Goal: Task Accomplishment & Management: Manage account settings

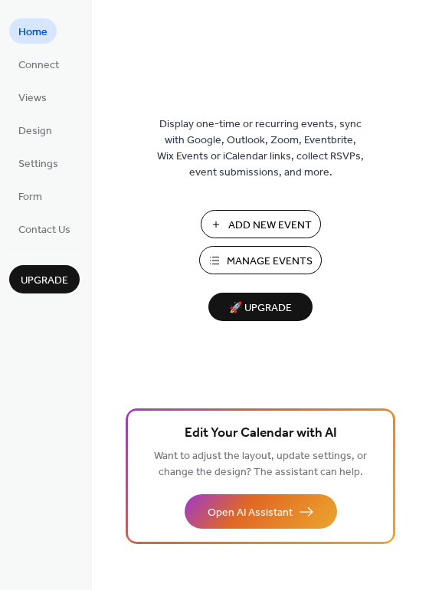
click at [231, 259] on span "Manage Events" at bounding box center [270, 262] width 86 height 16
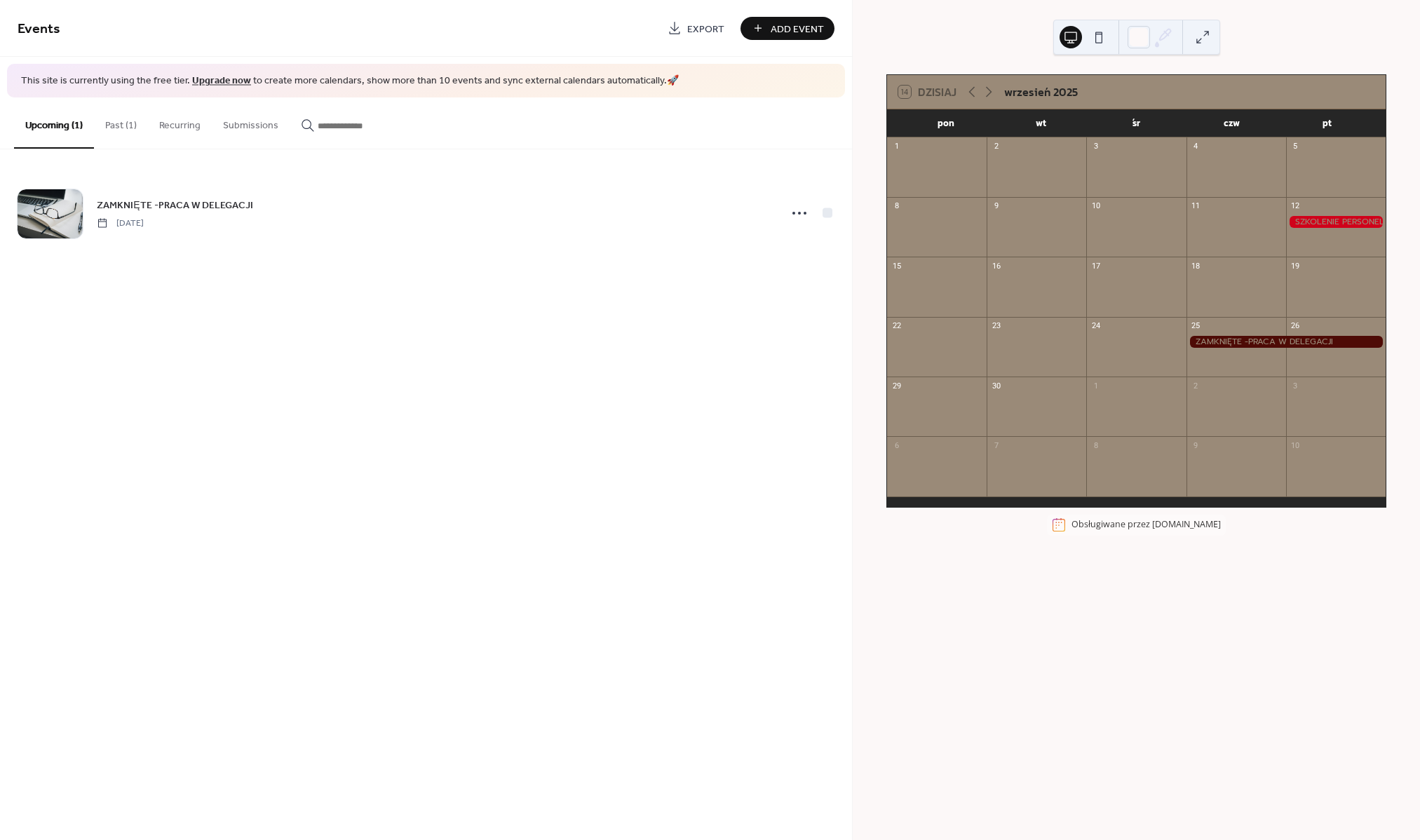
click at [127, 125] on button "Past (1)" at bounding box center [121, 122] width 54 height 49
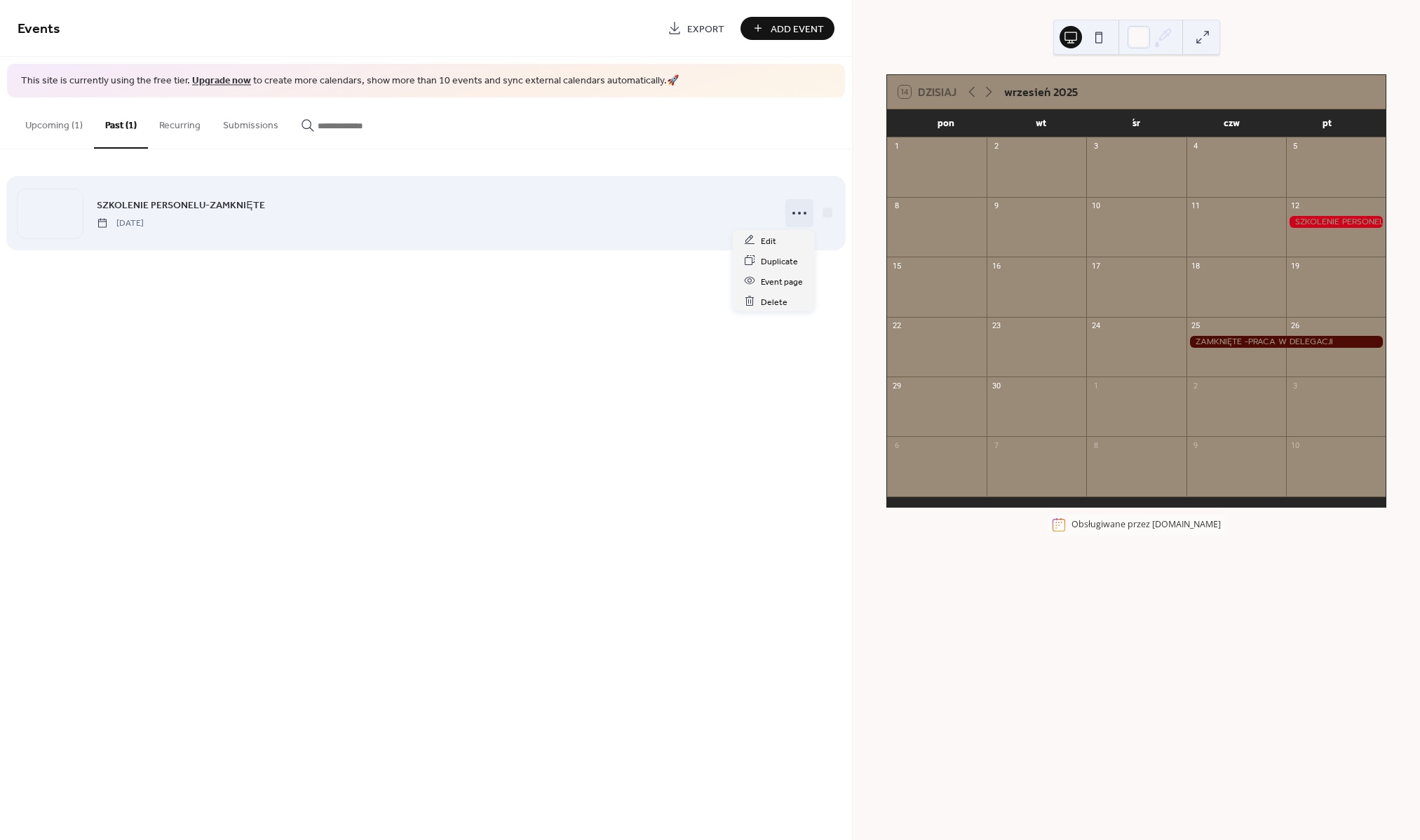
click at [797, 211] on icon at bounding box center [799, 213] width 23 height 23
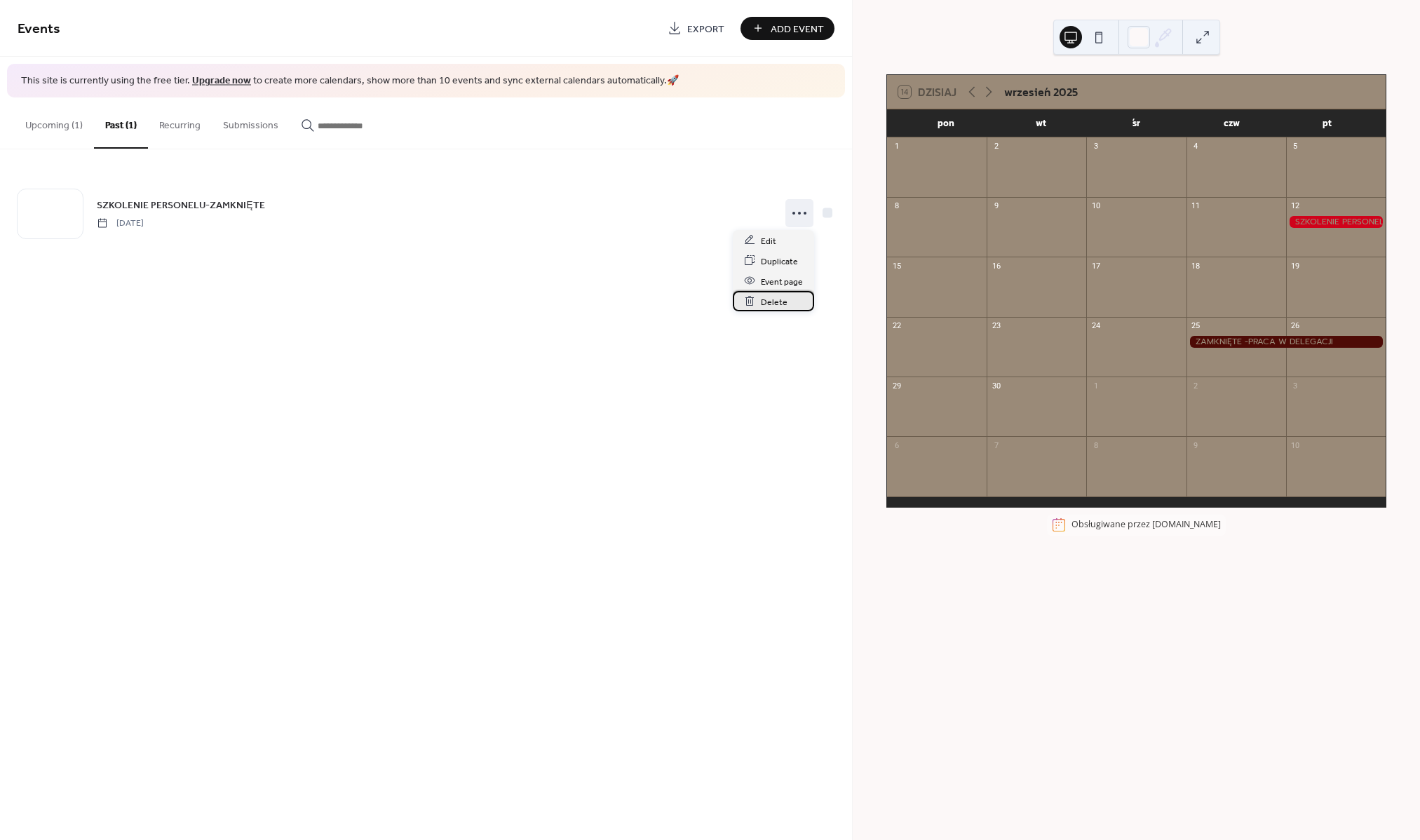
click at [756, 296] on div "Delete" at bounding box center [773, 301] width 81 height 20
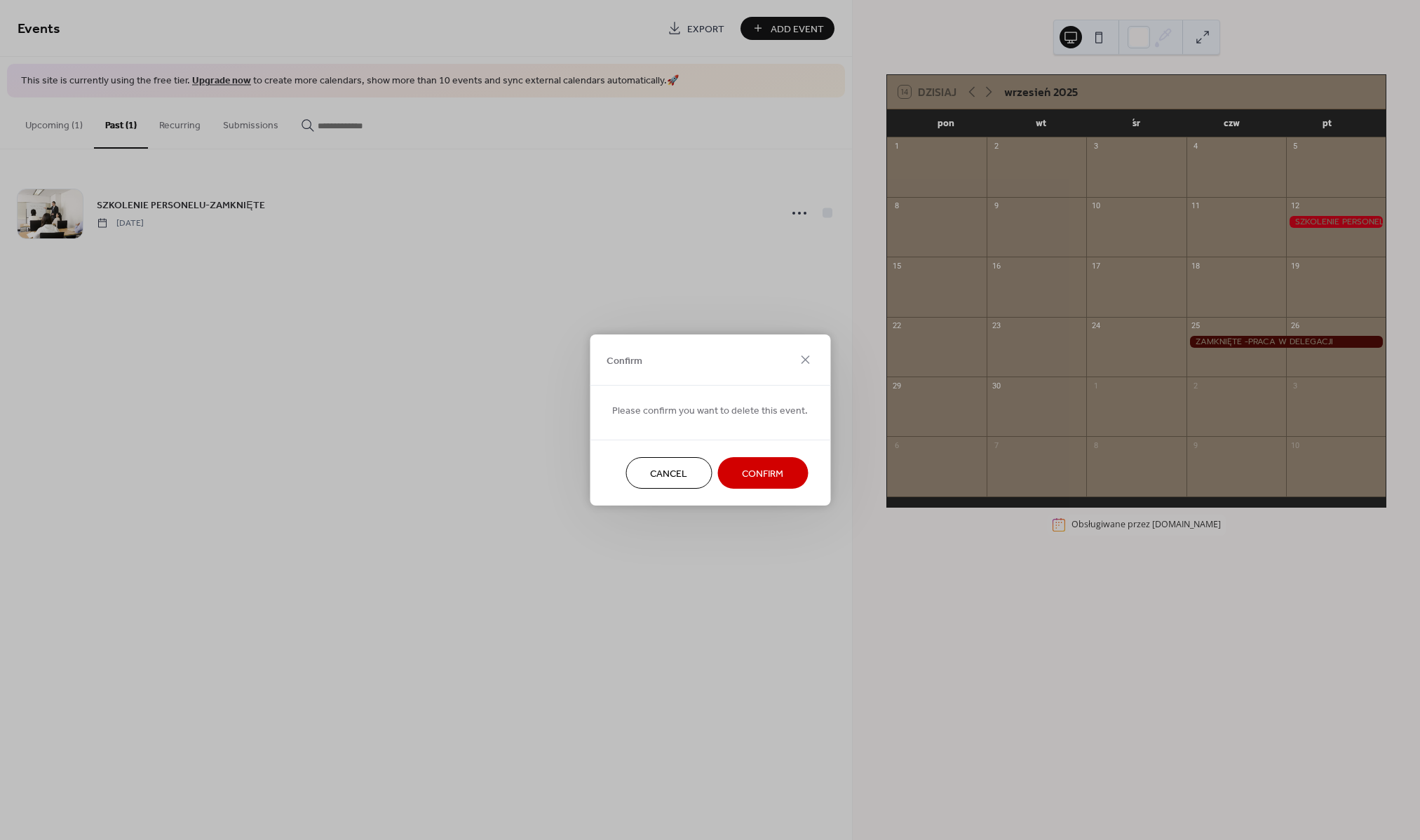
click at [754, 467] on span "Confirm" at bounding box center [762, 474] width 41 height 15
